Goal: Task Accomplishment & Management: Manage account settings

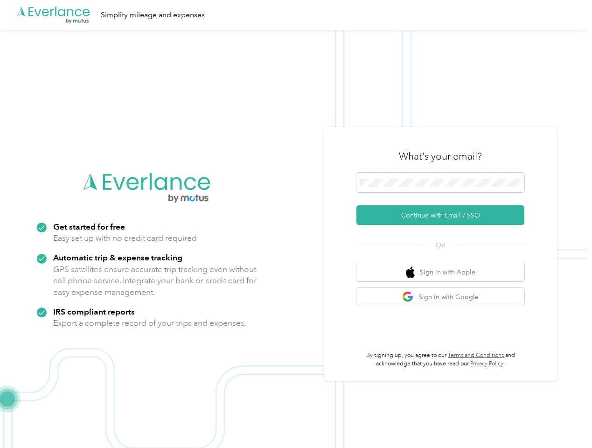
click at [296, 224] on img at bounding box center [293, 254] width 587 height 448
click at [296, 15] on div ".cls-1 { fill: #00adee; } .cls-2 { fill: #fff; } .cls-3 { fill: #707372; } .cls…" at bounding box center [293, 15] width 587 height 30
click at [444, 215] on button "Continue with Email / SSO" at bounding box center [440, 215] width 168 height 20
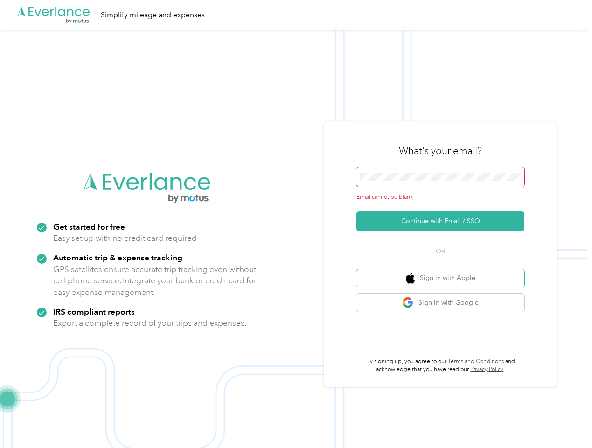
click at [444, 272] on button "Sign in with Apple" at bounding box center [440, 278] width 168 height 18
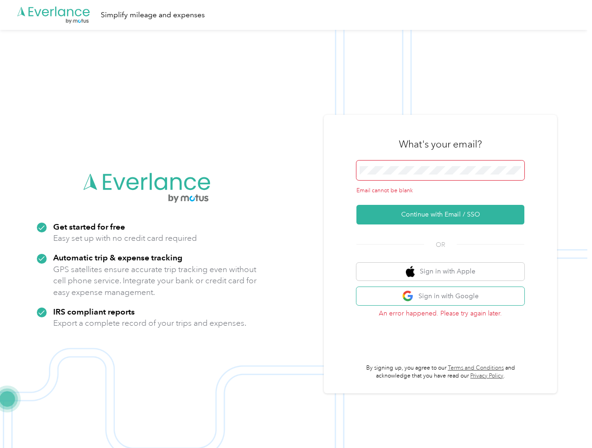
click at [444, 297] on button "Sign in with Google" at bounding box center [440, 296] width 168 height 18
